Goal: Transaction & Acquisition: Purchase product/service

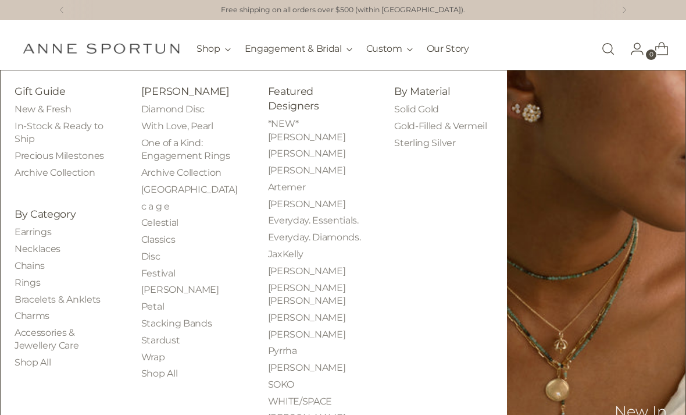
click at [341, 215] on link "Everyday. Essentials." at bounding box center [313, 220] width 91 height 11
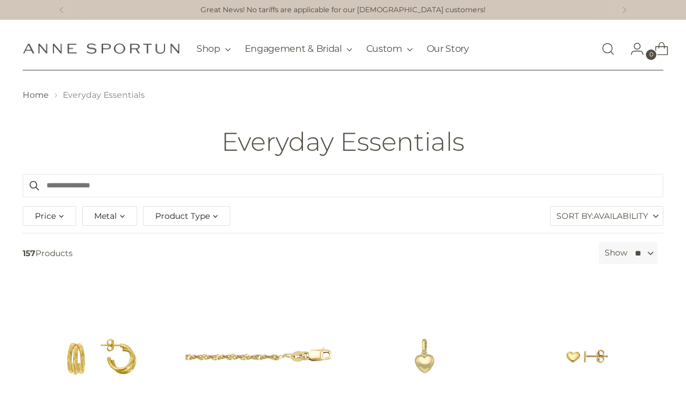
click at [195, 213] on span "Product Type" at bounding box center [182, 215] width 55 height 13
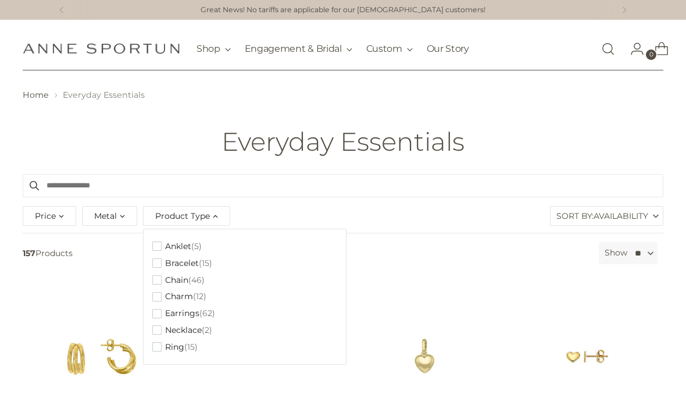
click at [187, 310] on span "Earrings" at bounding box center [182, 313] width 34 height 10
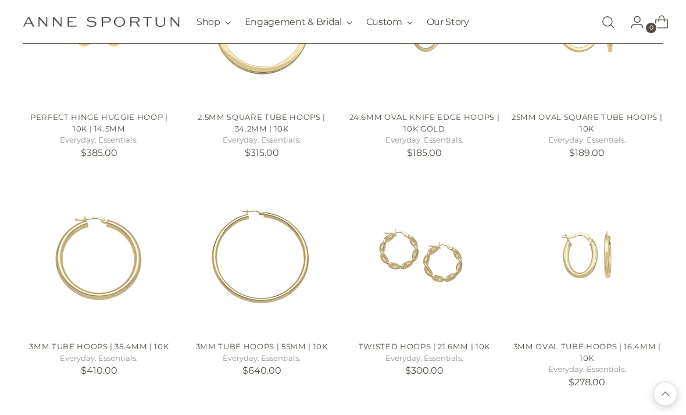
scroll to position [804, 0]
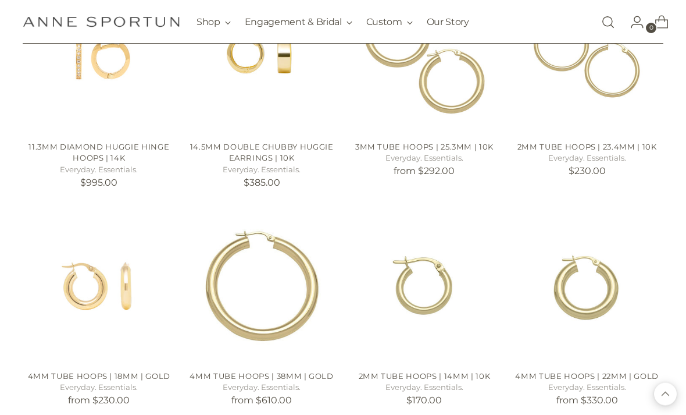
scroll to position [2618, 0]
click at [310, 285] on img "4mm Tube Hoops | 38mm | GOLD" at bounding box center [261, 284] width 153 height 153
